Goal: Find specific page/section: Find specific page/section

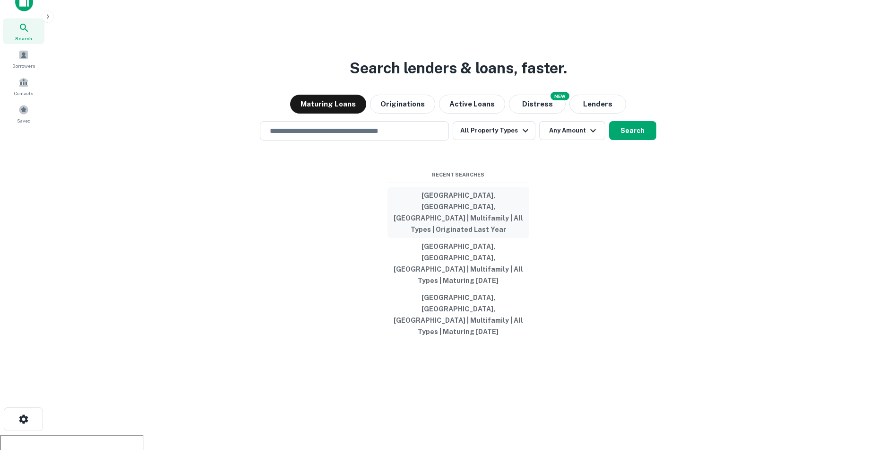
click at [479, 227] on button "[GEOGRAPHIC_DATA], [GEOGRAPHIC_DATA], [GEOGRAPHIC_DATA] | Multifamily | All Typ…" at bounding box center [459, 212] width 142 height 51
type input "**********"
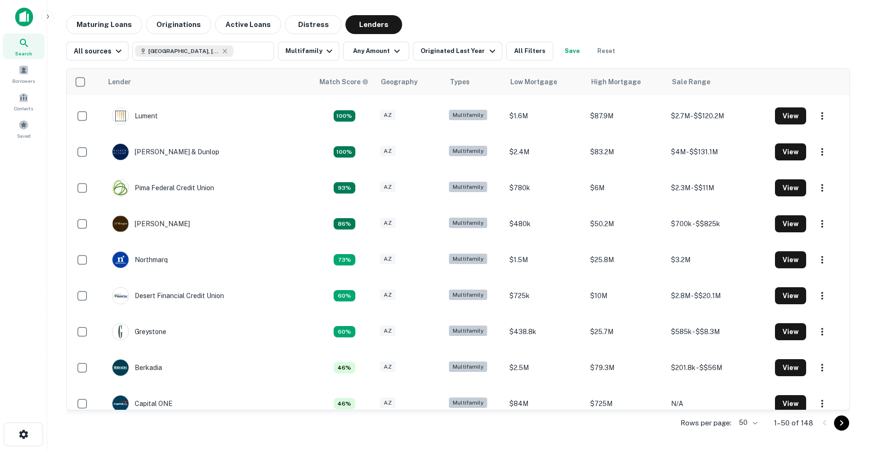
scroll to position [36, 0]
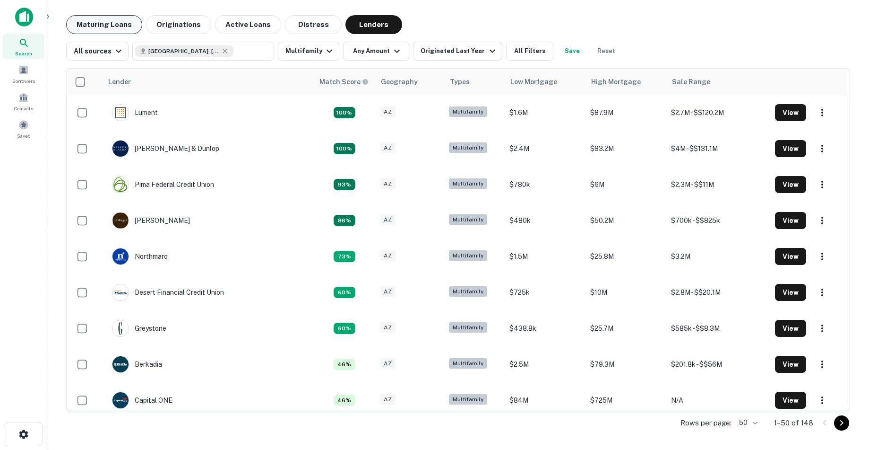
click at [123, 32] on button "Maturing Loans" at bounding box center [104, 24] width 76 height 19
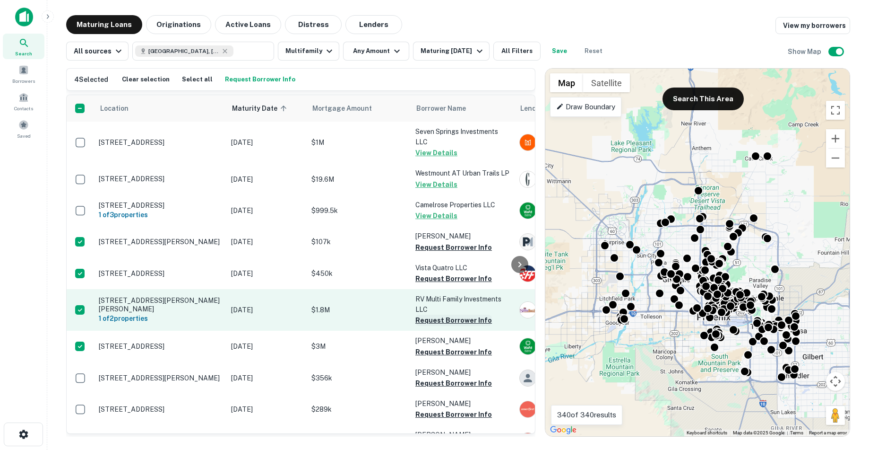
click at [439, 321] on button "Request Borrower Info" at bounding box center [454, 319] width 77 height 11
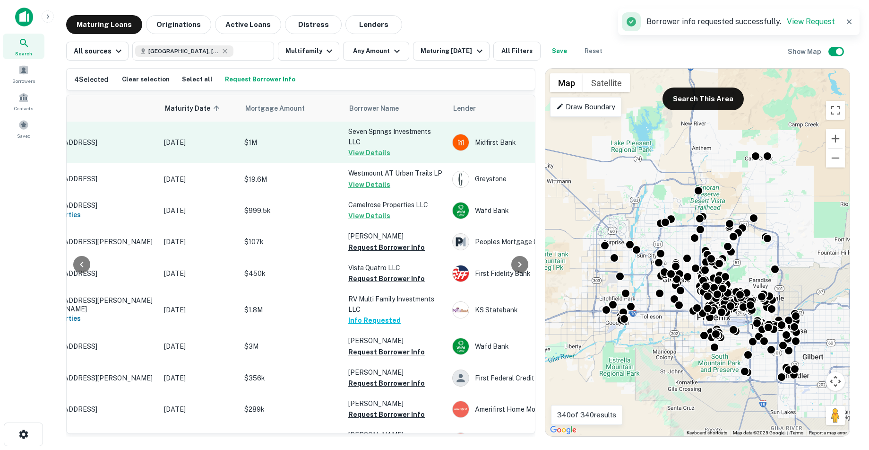
scroll to position [0, 46]
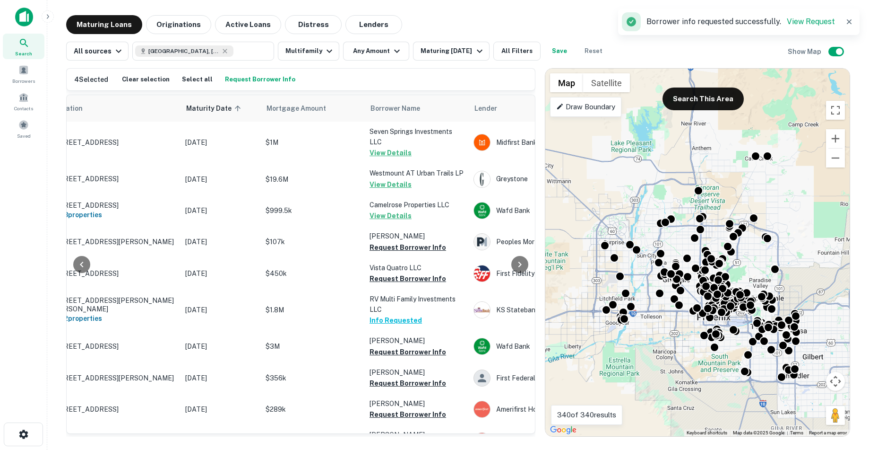
click at [251, 85] on button "Request Borrower Info" at bounding box center [260, 79] width 75 height 14
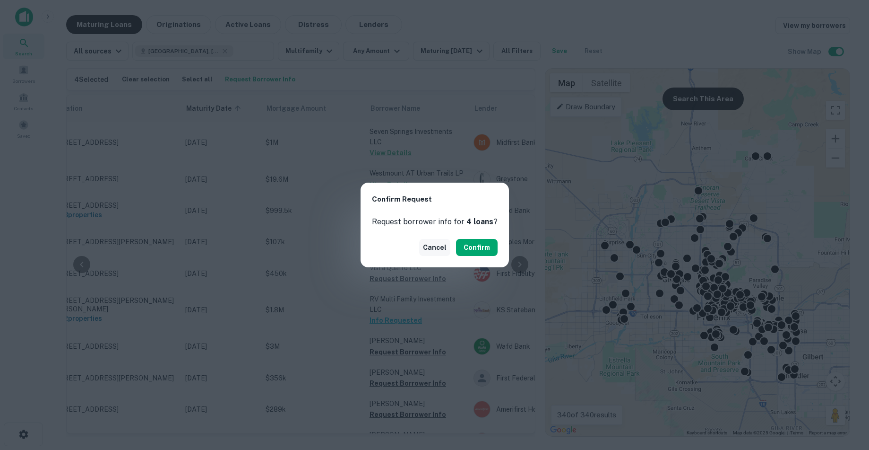
click at [440, 249] on button "Cancel" at bounding box center [434, 247] width 31 height 17
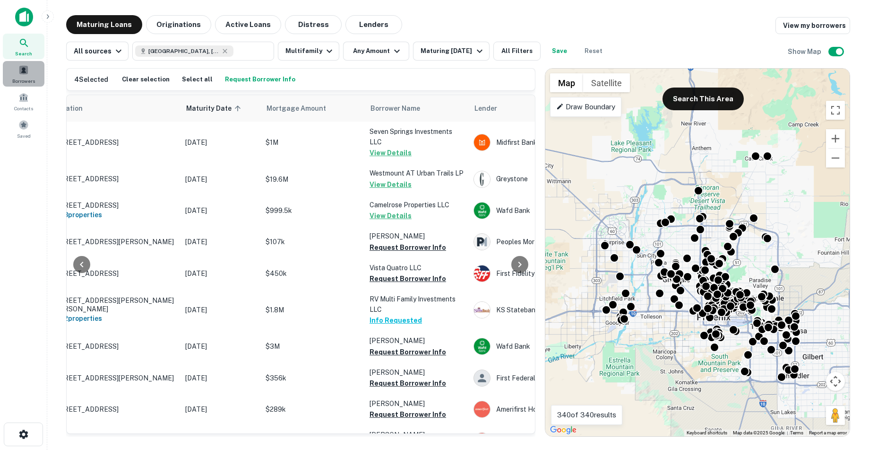
click at [16, 76] on div "Borrowers" at bounding box center [24, 74] width 42 height 26
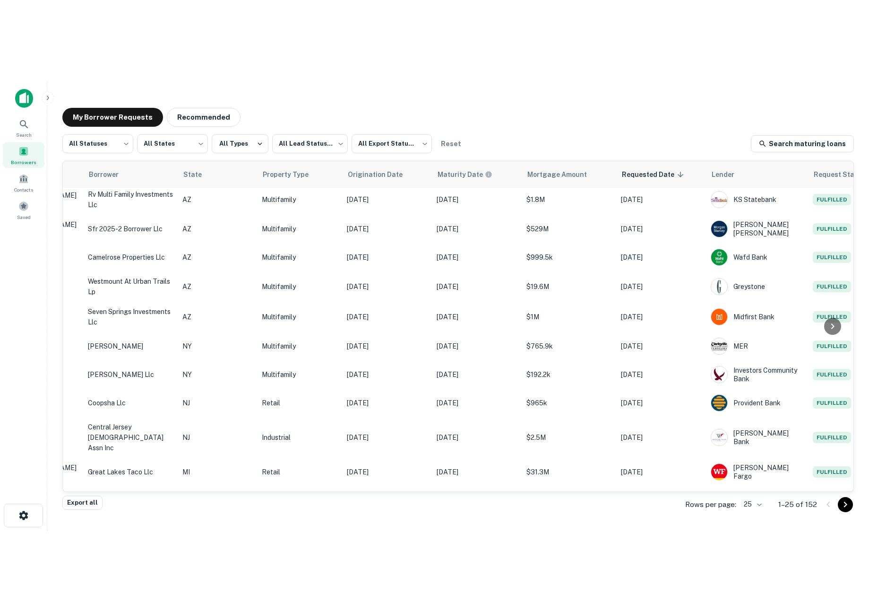
scroll to position [3, 0]
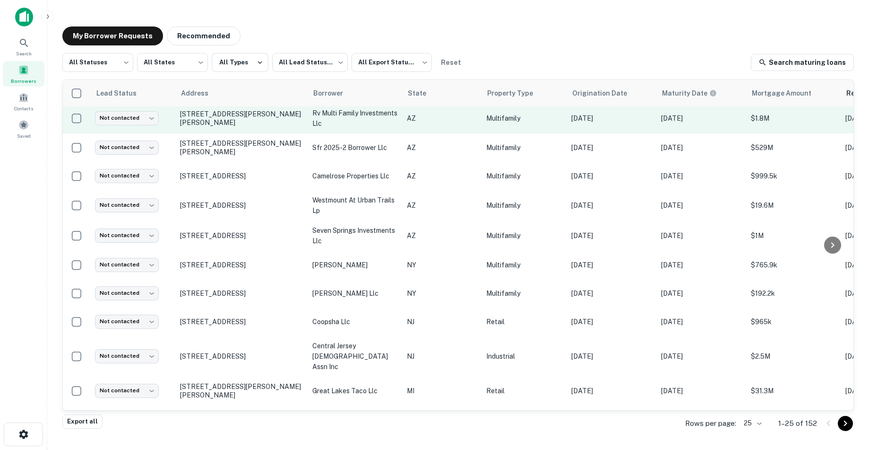
click at [237, 123] on td "925 W Cheryl Dr Phoenix, AZ85021" at bounding box center [241, 118] width 132 height 30
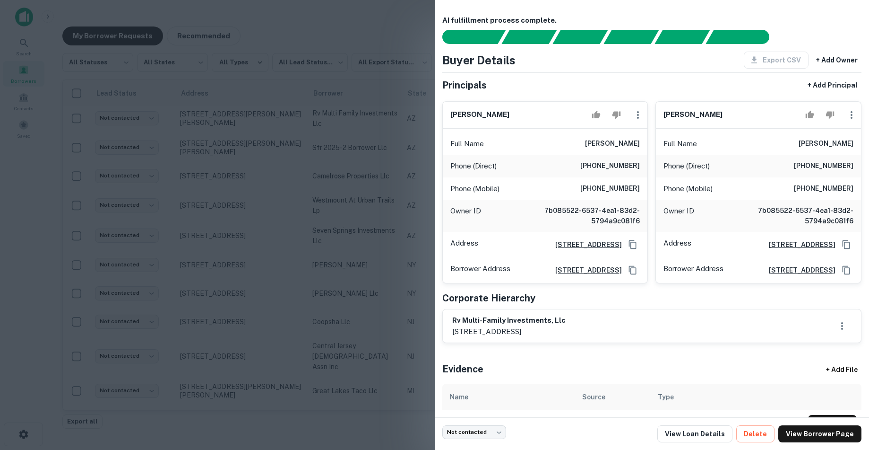
click at [323, 235] on div at bounding box center [434, 225] width 869 height 450
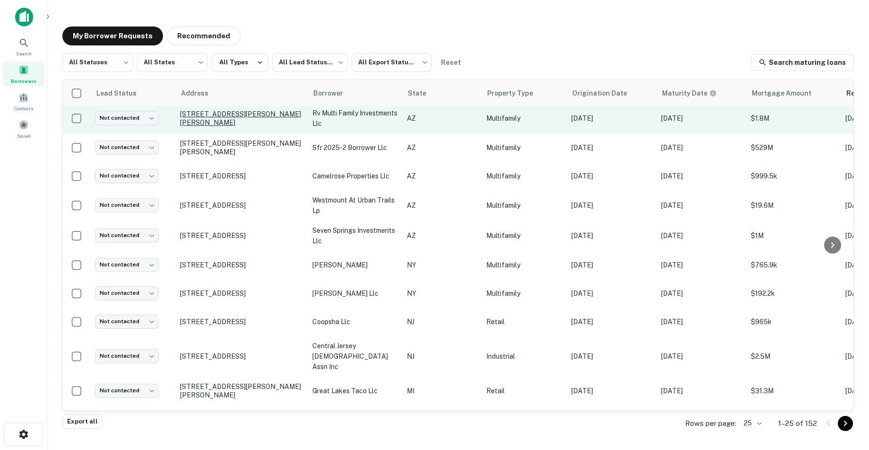
click at [244, 117] on p "925 W Cheryl Dr Phoenix, AZ85021" at bounding box center [241, 118] width 123 height 17
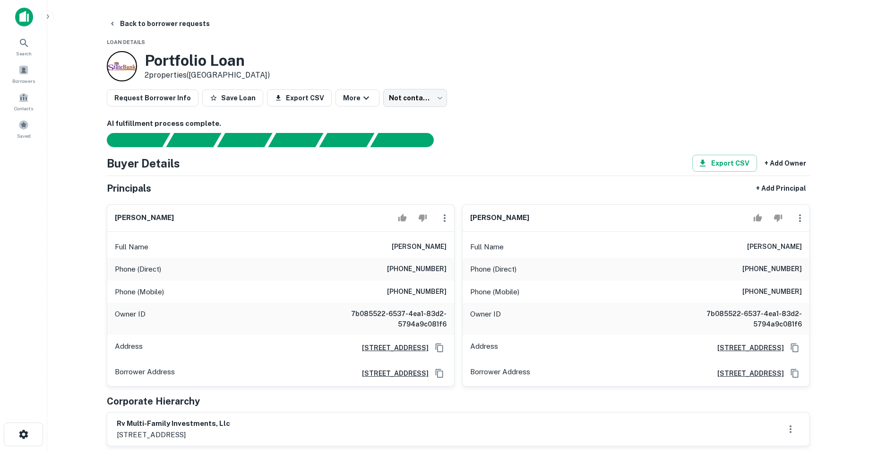
copy h6 "17 Calle Baca, No 2, Tubac, AZ85646"
click at [605, 132] on div "AI fulfillment process complete." at bounding box center [458, 132] width 703 height 29
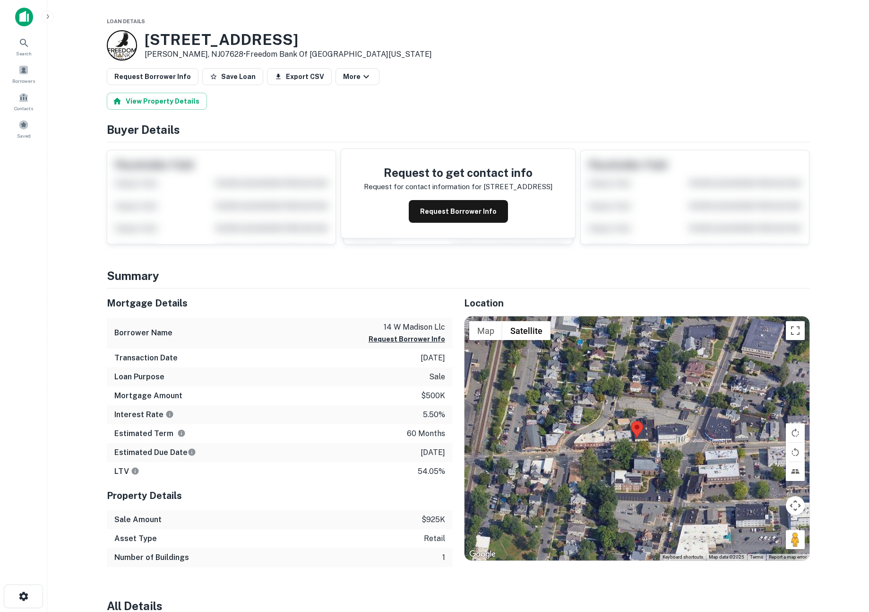
click at [117, 46] on div at bounding box center [122, 45] width 30 height 30
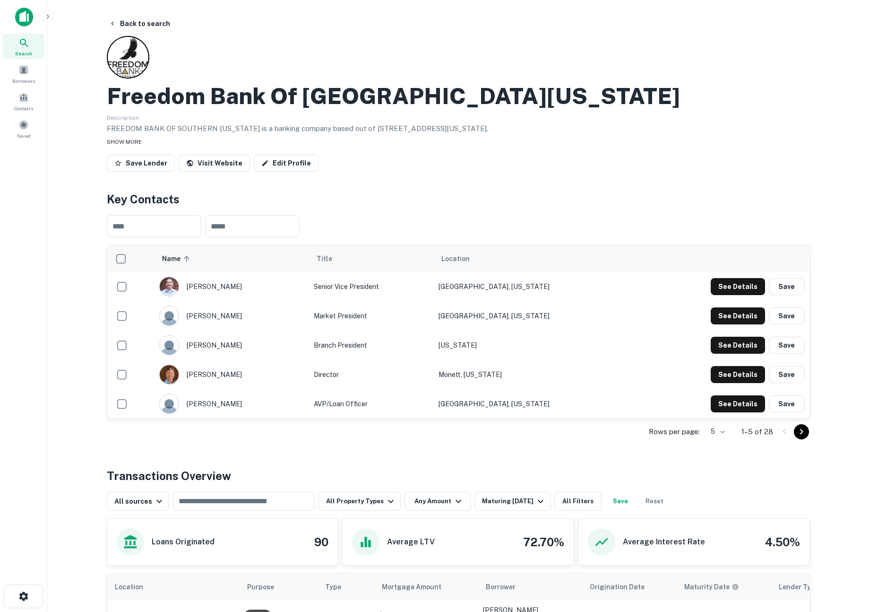
click at [131, 142] on span "SHOW MORE" at bounding box center [124, 142] width 35 height 7
click at [14, 47] on div "Search" at bounding box center [24, 47] width 42 height 26
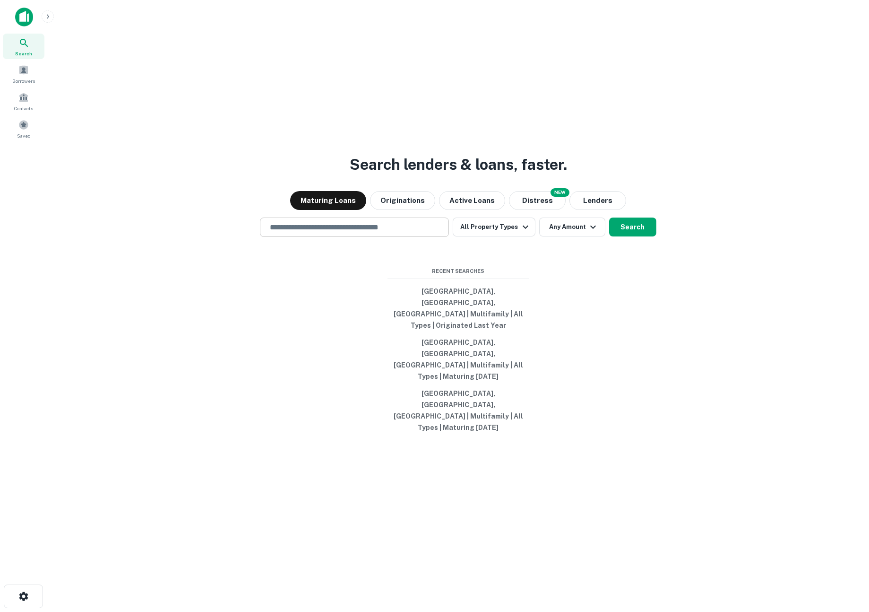
click at [388, 237] on div "​" at bounding box center [354, 226] width 189 height 19
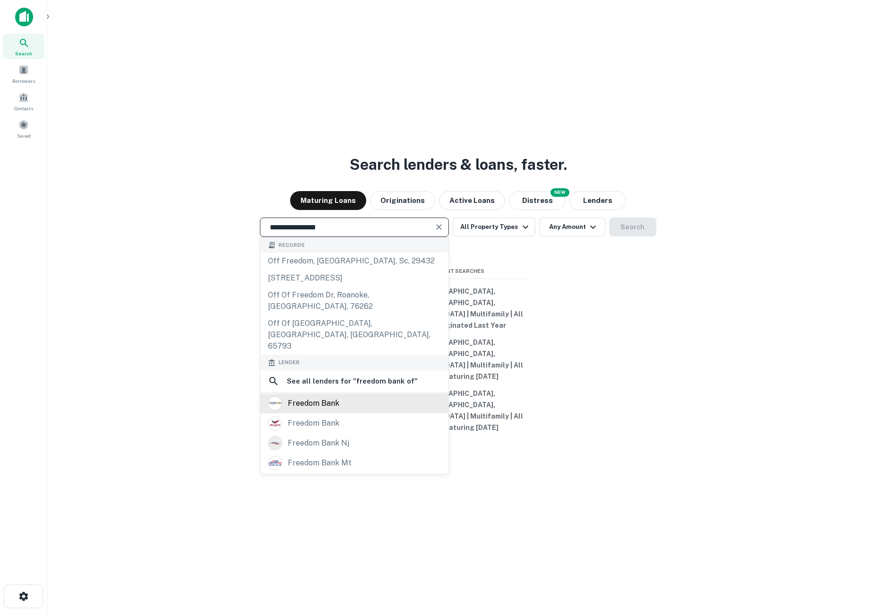
type input "**********"
click at [405, 410] on div "freedom bank" at bounding box center [354, 403] width 173 height 14
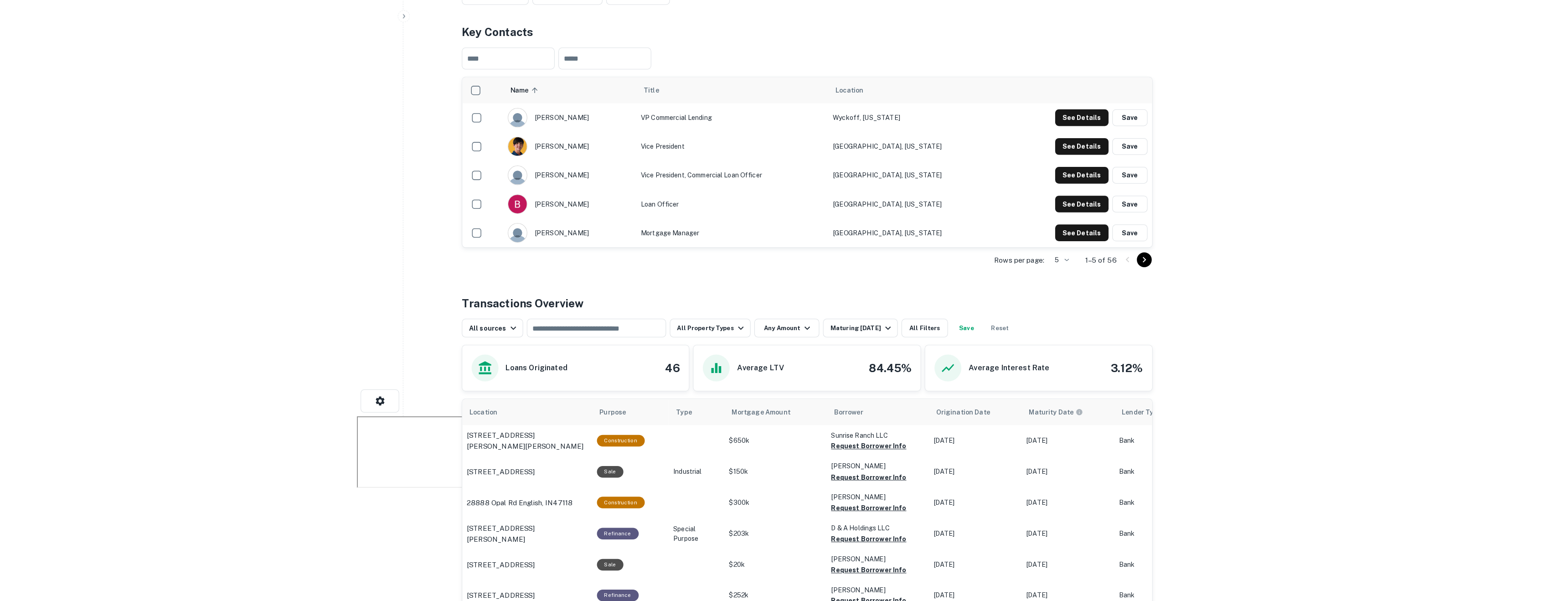
scroll to position [182, 0]
